Goal: Transaction & Acquisition: Purchase product/service

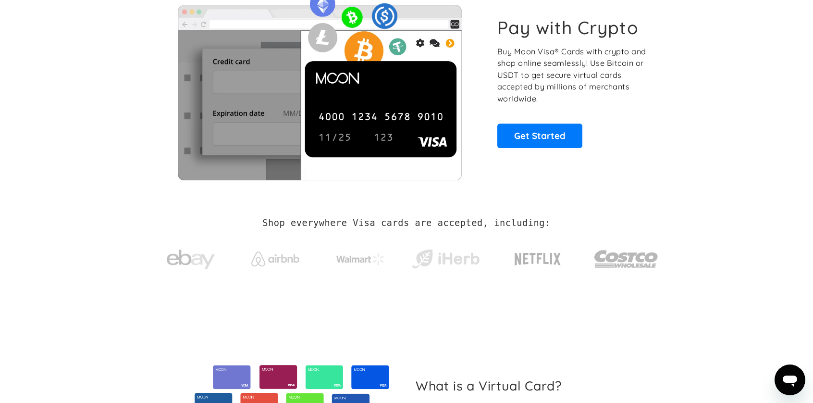
scroll to position [73, 0]
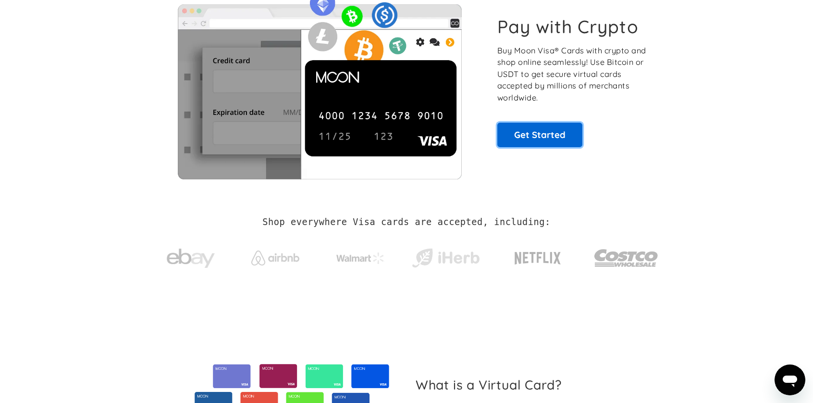
click at [562, 137] on link "Get Started" at bounding box center [539, 134] width 85 height 24
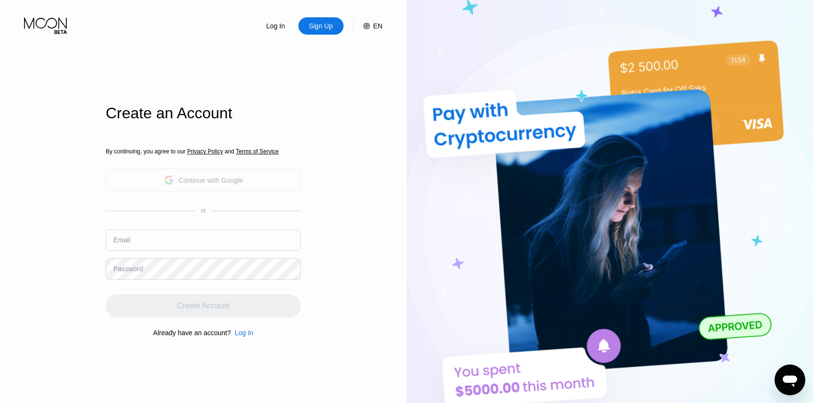
click at [216, 180] on div "By continuing, you agree to our Privacy Policy and Terms of Service Continue wi…" at bounding box center [203, 242] width 195 height 231
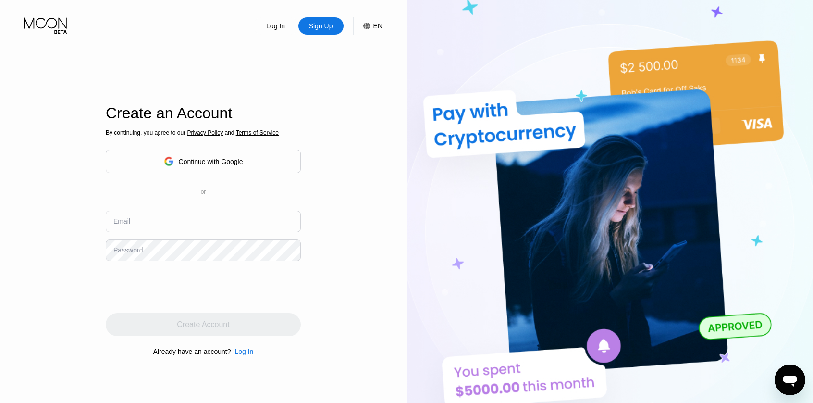
click at [221, 170] on div "Continue with Google" at bounding box center [203, 161] width 195 height 24
click at [219, 159] on div "Continue with Google" at bounding box center [211, 162] width 64 height 8
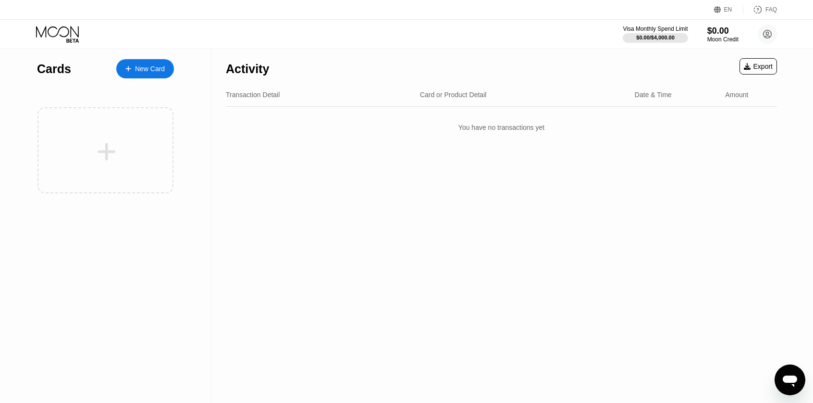
click at [162, 73] on div "New Card" at bounding box center [150, 69] width 30 height 8
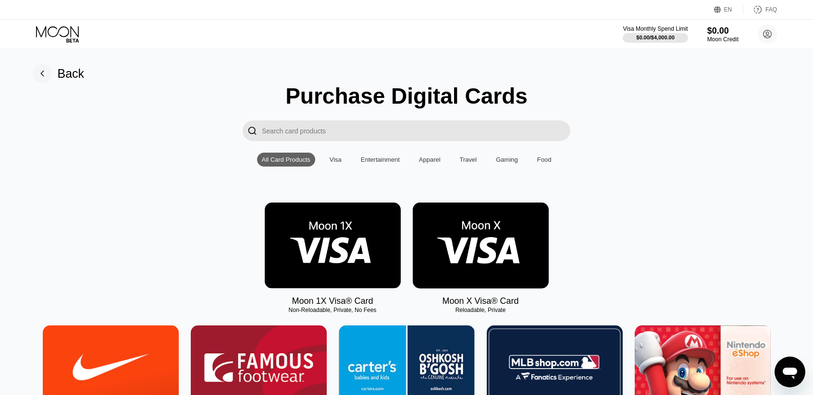
scroll to position [99, 0]
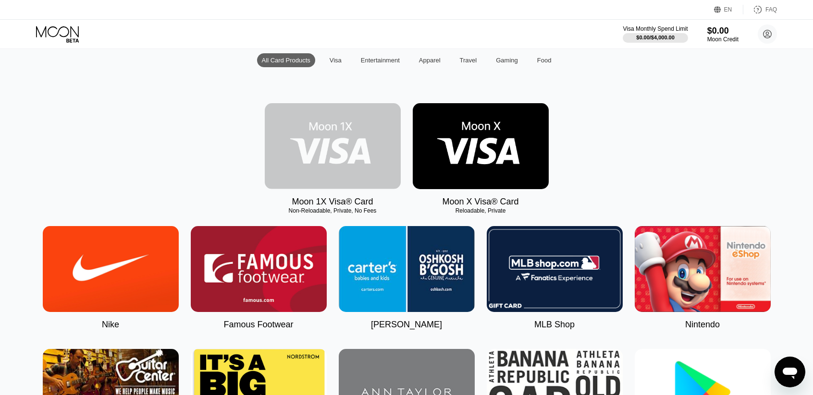
click at [330, 146] on img at bounding box center [333, 146] width 136 height 86
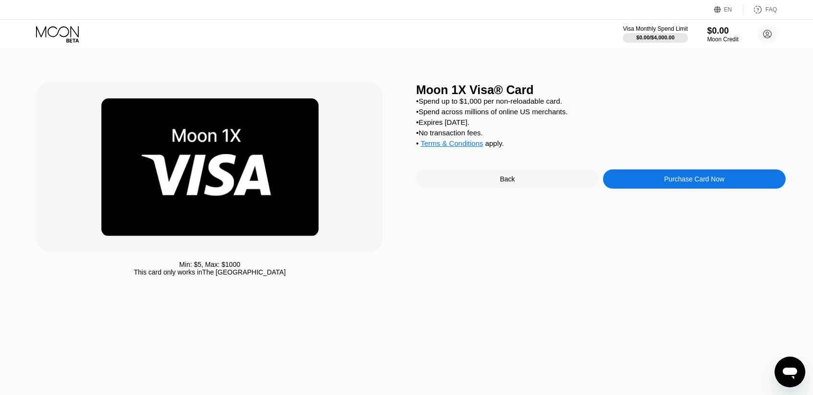
click at [675, 183] on div "Purchase Card Now" at bounding box center [694, 179] width 60 height 8
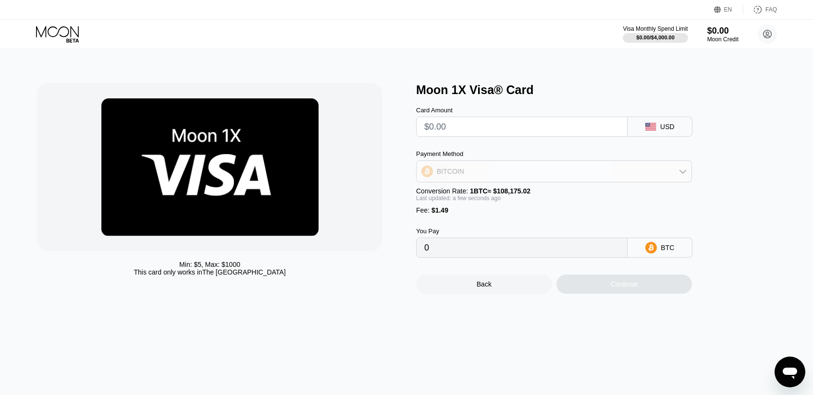
click at [556, 181] on div "BITCOIN" at bounding box center [553, 171] width 275 height 19
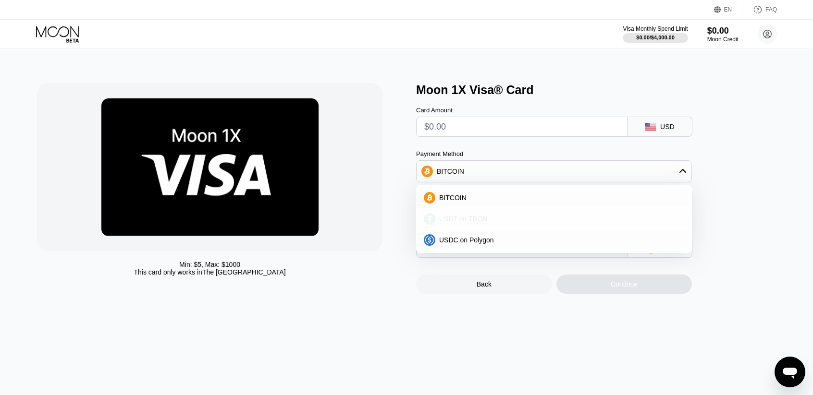
click at [472, 223] on span "USDT on TRON" at bounding box center [463, 219] width 49 height 8
type input "0.00"
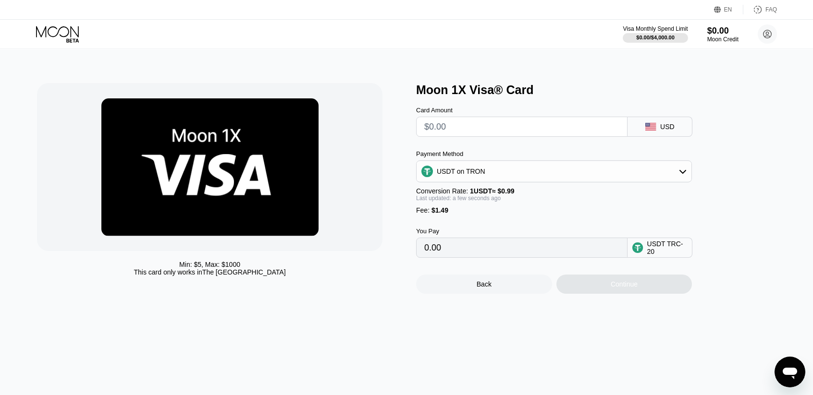
click at [495, 128] on input "text" at bounding box center [521, 126] width 195 height 19
type input "$20"
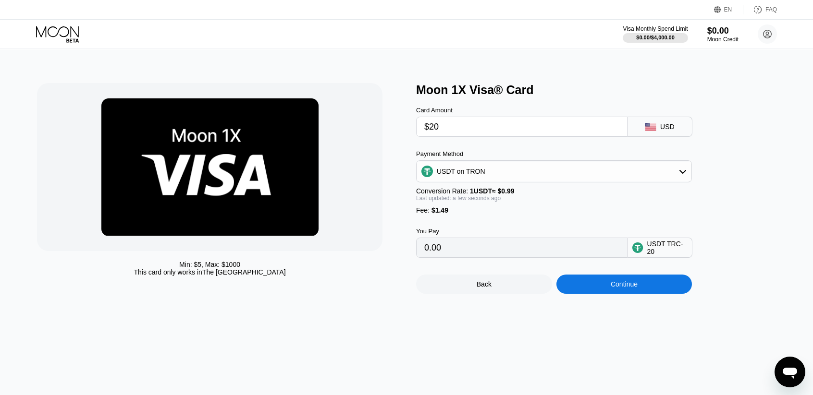
type input "21.71"
type input "$20"
